Goal: Use online tool/utility: Utilize a website feature to perform a specific function

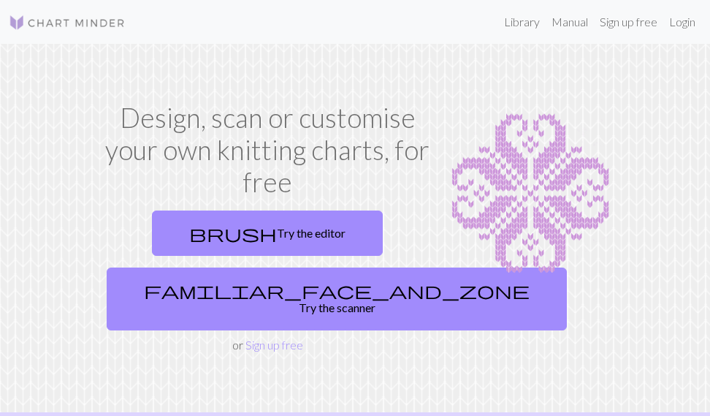
scroll to position [94, 0]
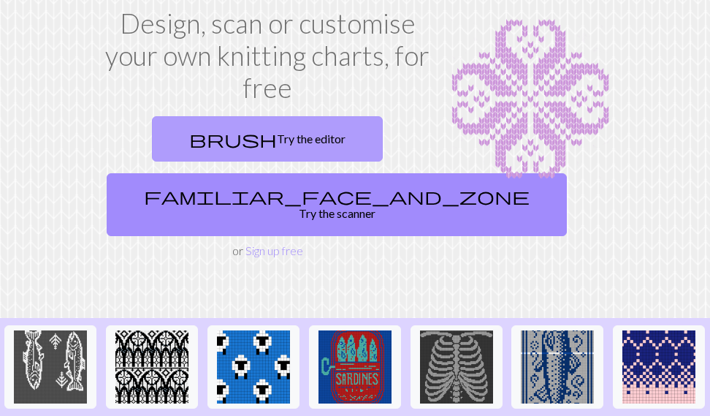
click at [306, 135] on link "brush Try the editor" at bounding box center [267, 138] width 231 height 45
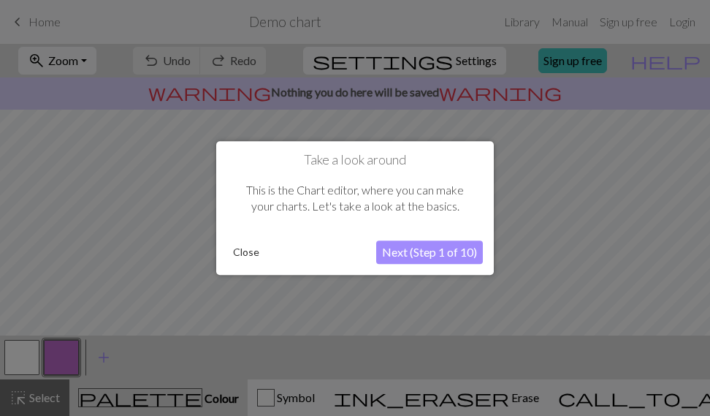
click at [413, 251] on button "Next (Step 1 of 10)" at bounding box center [429, 251] width 107 height 23
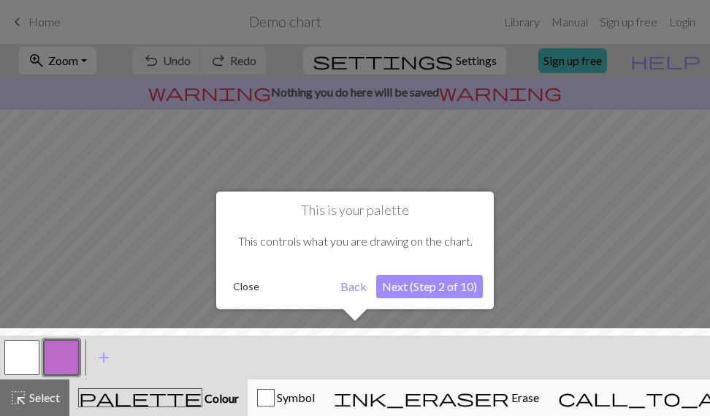
click at [415, 292] on button "Next (Step 2 of 10)" at bounding box center [429, 286] width 107 height 23
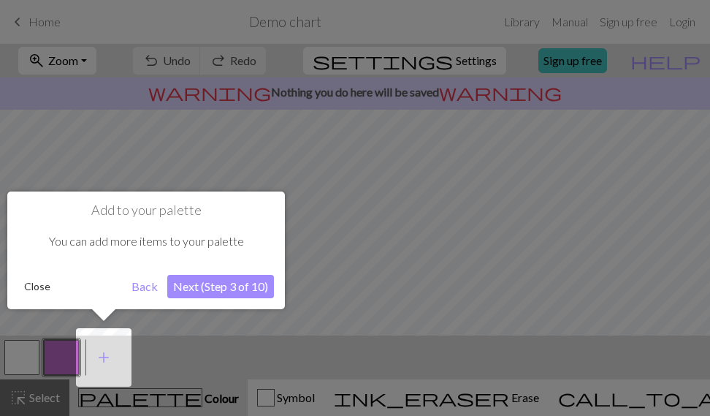
click at [194, 281] on button "Next (Step 3 of 10)" at bounding box center [220, 286] width 107 height 23
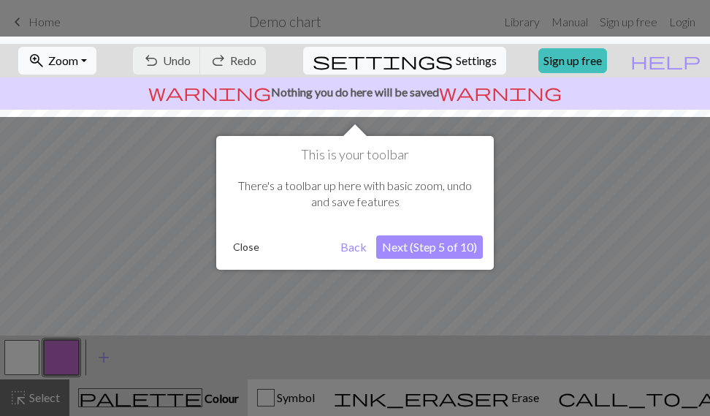
click at [404, 246] on button "Next (Step 5 of 10)" at bounding box center [429, 246] width 107 height 23
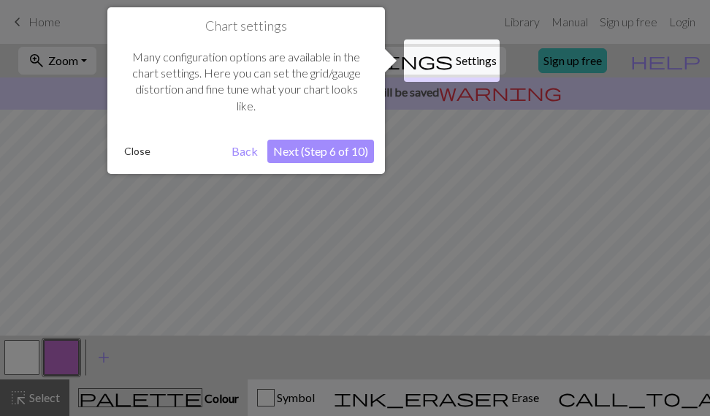
click at [354, 167] on div "Chart settings Many configuration options are available in the chart settings. …" at bounding box center [246, 90] width 278 height 167
click at [352, 161] on button "Next (Step 6 of 10)" at bounding box center [320, 151] width 107 height 23
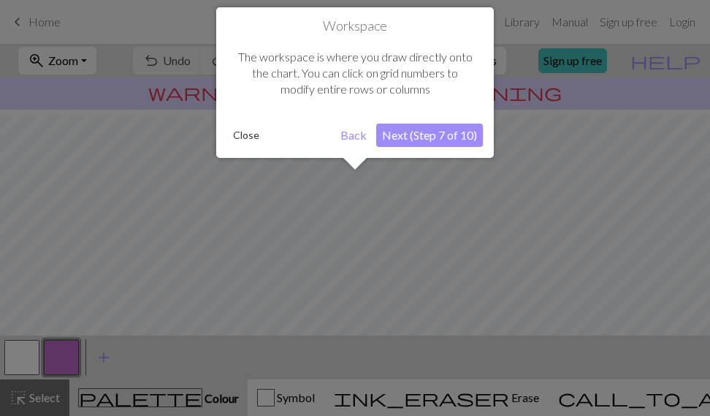
scroll to position [88, 0]
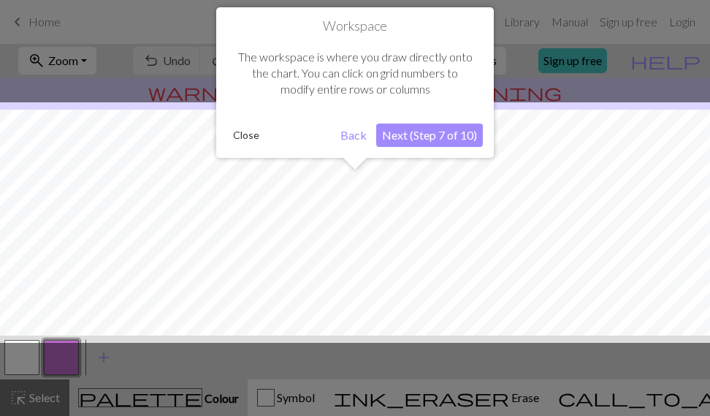
click at [430, 140] on button "Next (Step 7 of 10)" at bounding box center [429, 134] width 107 height 23
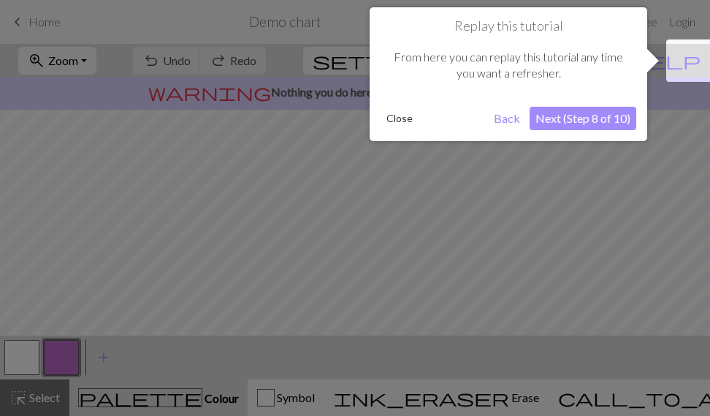
click at [568, 129] on button "Next (Step 8 of 10)" at bounding box center [583, 118] width 107 height 23
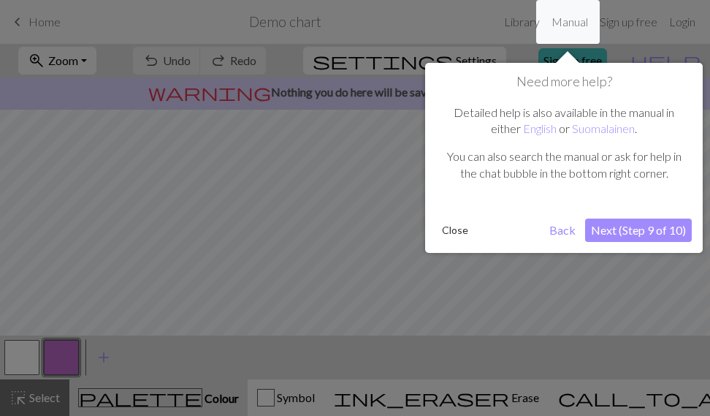
click at [661, 228] on button "Next (Step 9 of 10)" at bounding box center [638, 229] width 107 height 23
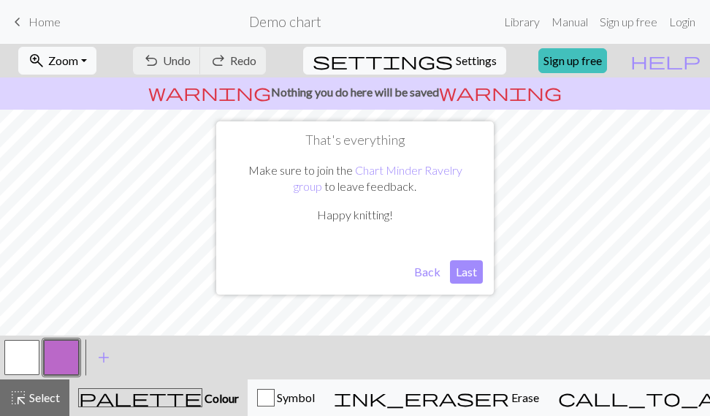
click at [459, 271] on button "Last" at bounding box center [466, 271] width 33 height 23
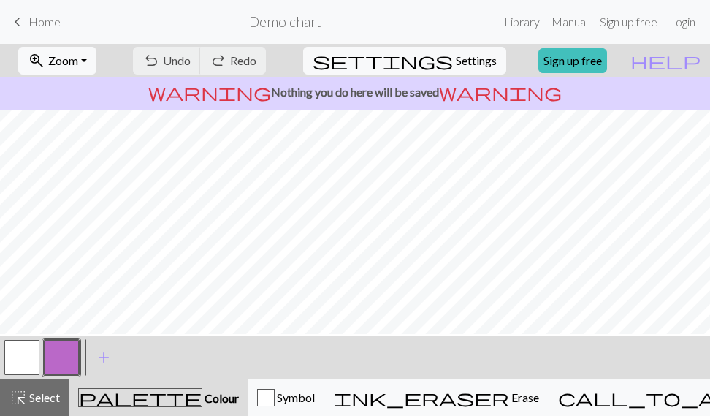
scroll to position [0, 0]
